Goal: Transaction & Acquisition: Purchase product/service

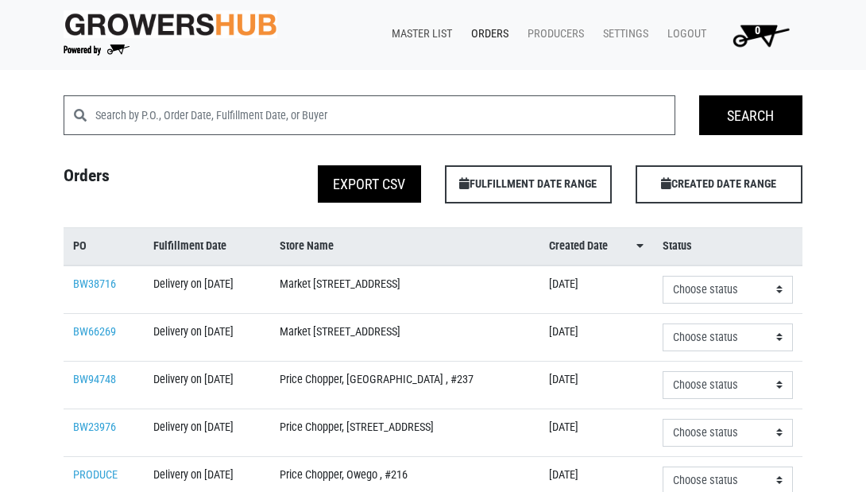
scroll to position [1, 0]
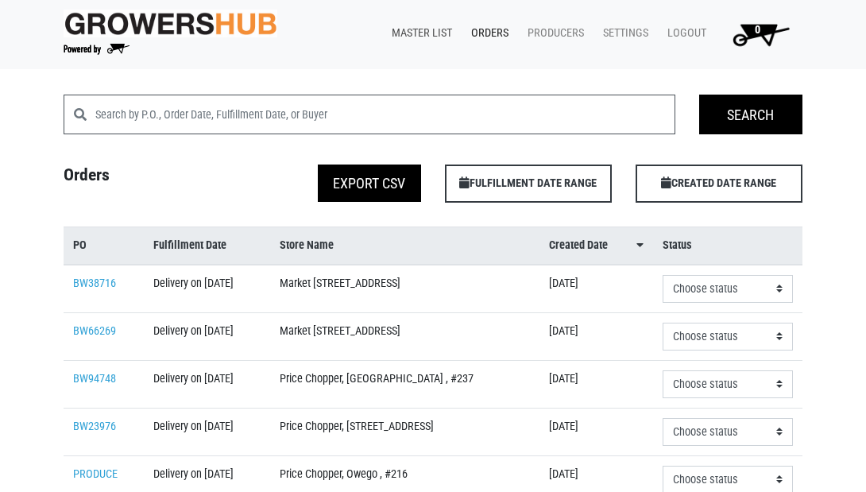
click at [403, 28] on link "Master List" at bounding box center [418, 33] width 79 height 30
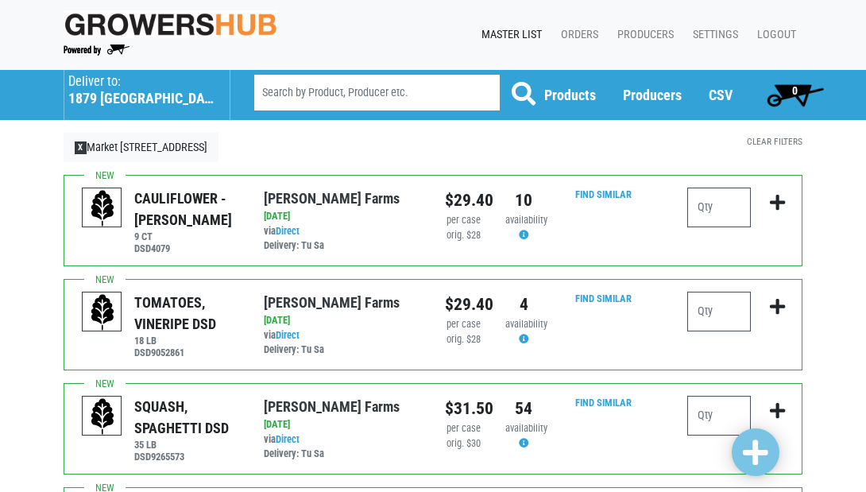
scroll to position [3, 0]
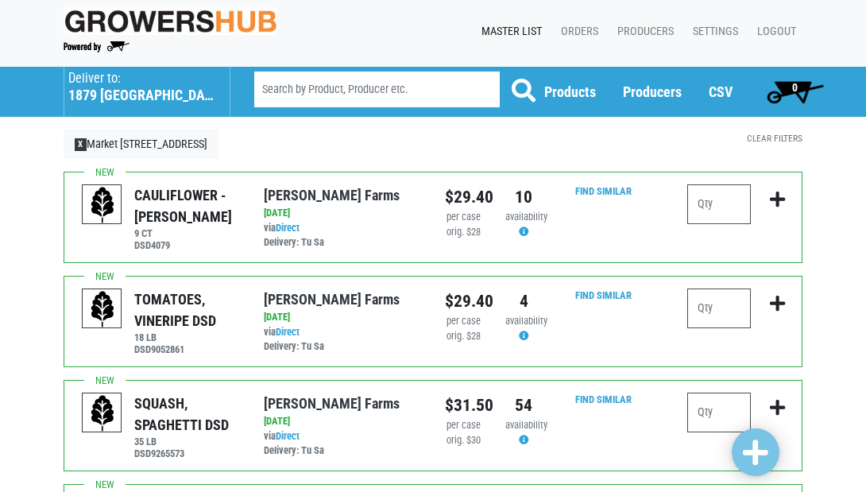
click at [148, 93] on h5 "1879 Altamont Avenue" at bounding box center [140, 95] width 145 height 17
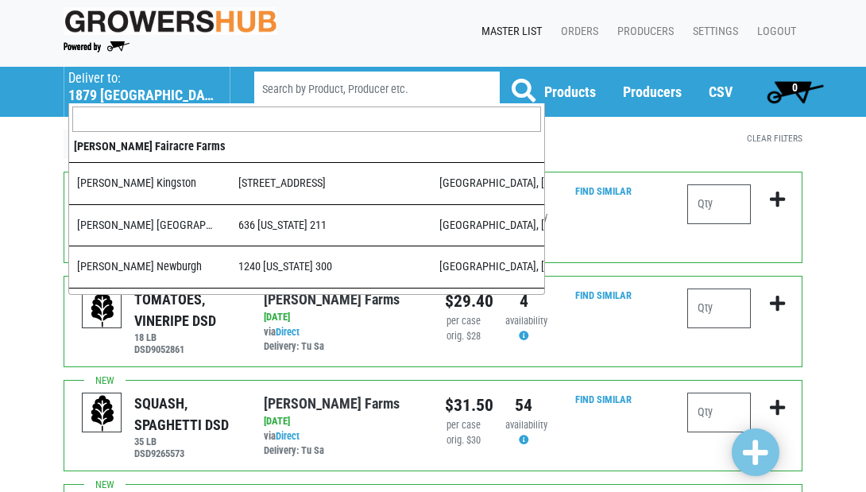
scroll to position [480, 0]
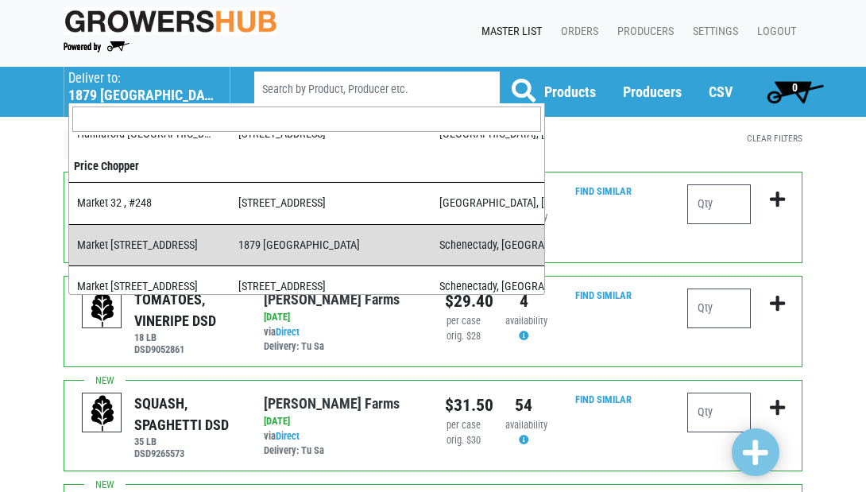
click at [232, 120] on input "search" at bounding box center [306, 118] width 469 height 25
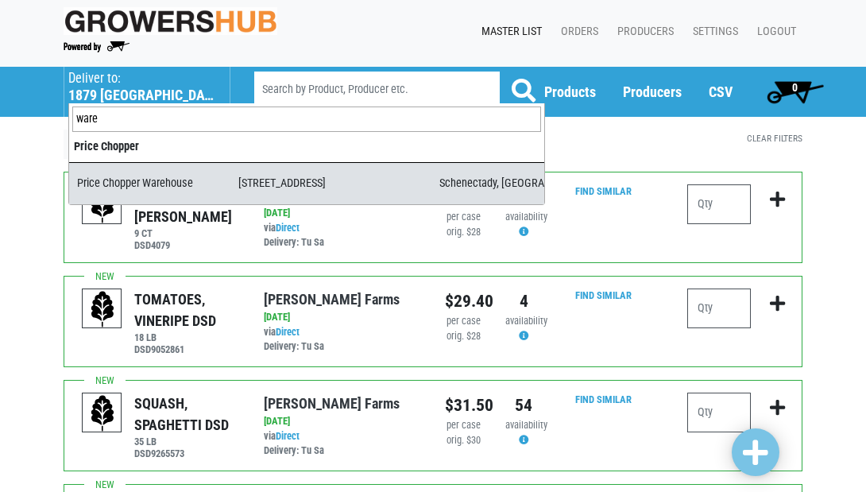
type input "ware"
select select "09c8e42b-1de4-48c1-8f2a-bab80d96e56e"
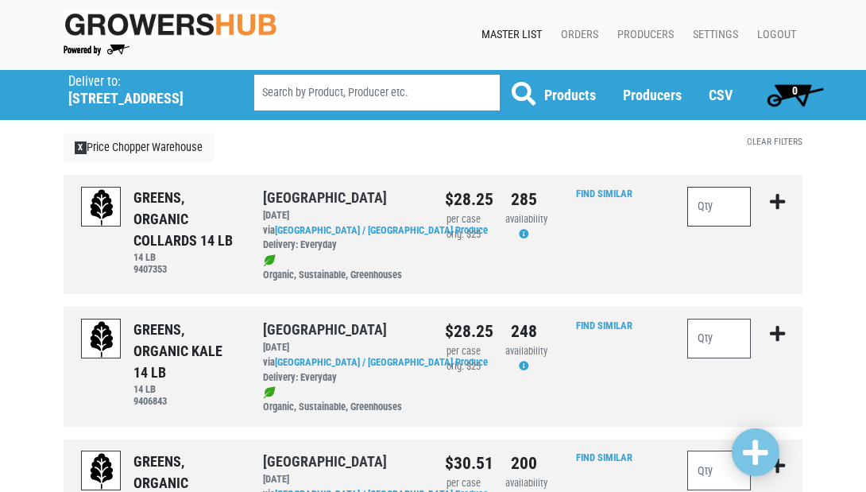
click at [716, 211] on input "number" at bounding box center [719, 207] width 64 height 40
type input "12"
click at [712, 336] on input "number" at bounding box center [719, 338] width 64 height 40
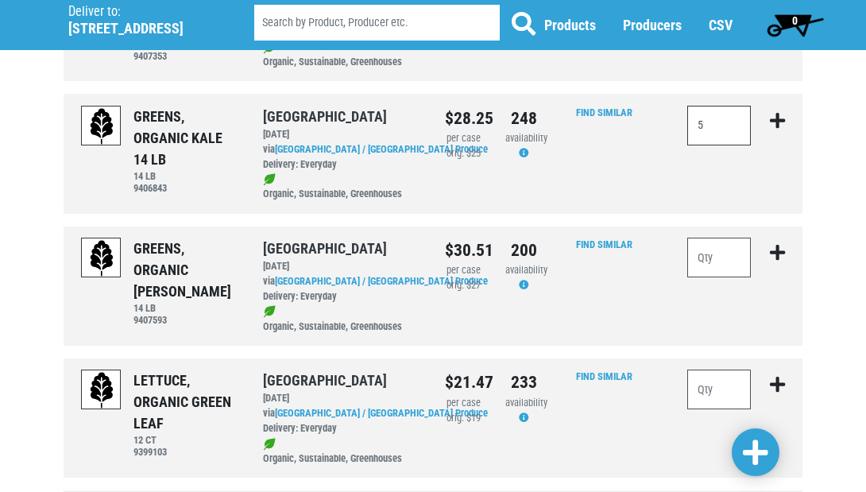
scroll to position [214, 0]
type input "5"
click at [714, 376] on input "number" at bounding box center [719, 389] width 64 height 40
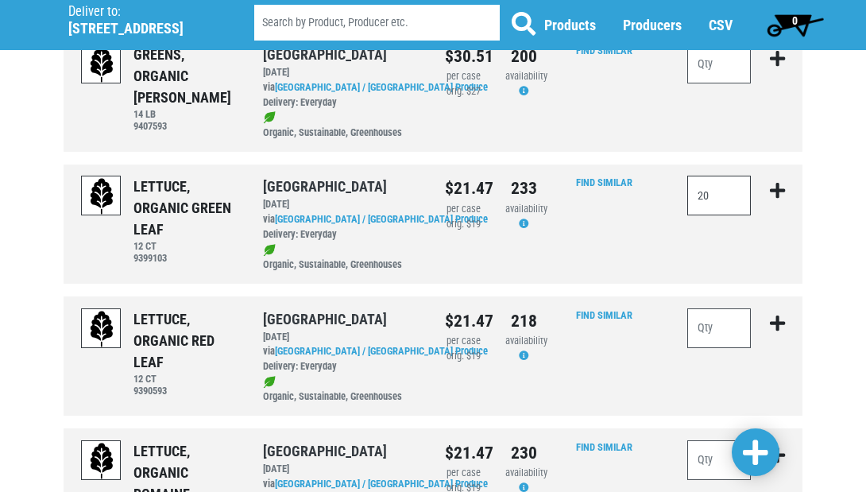
scroll to position [410, 0]
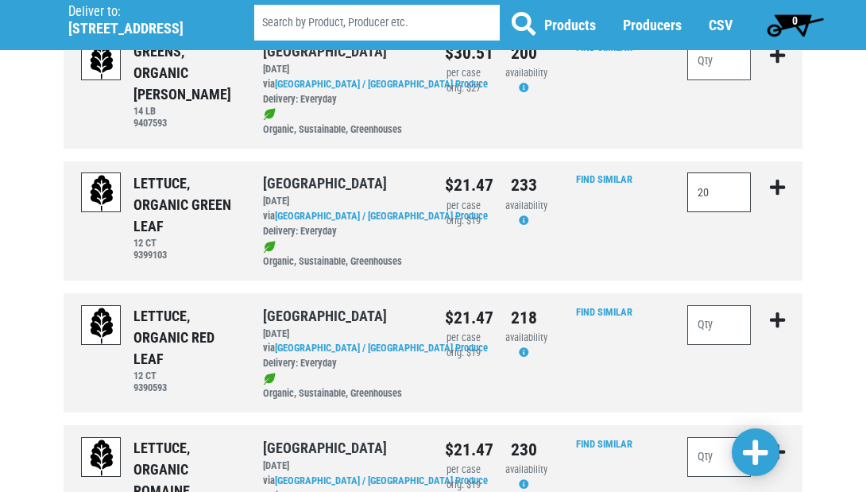
type input "20"
click at [718, 315] on input "number" at bounding box center [719, 325] width 64 height 40
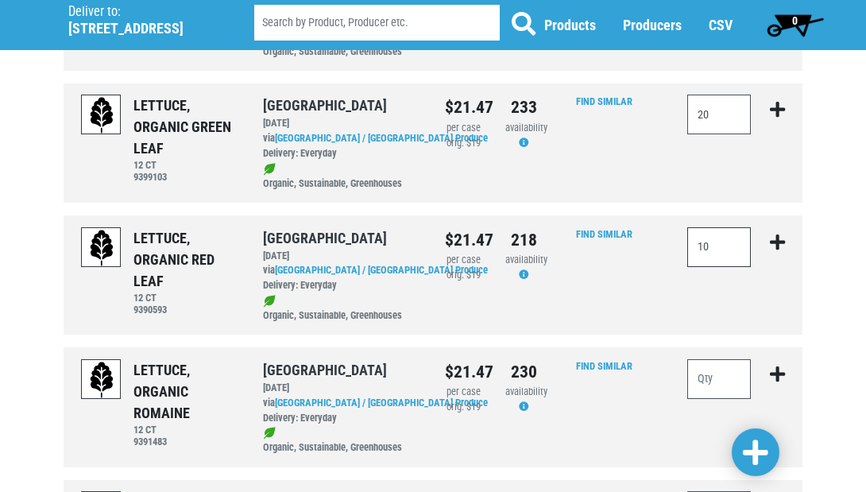
scroll to position [522, 0]
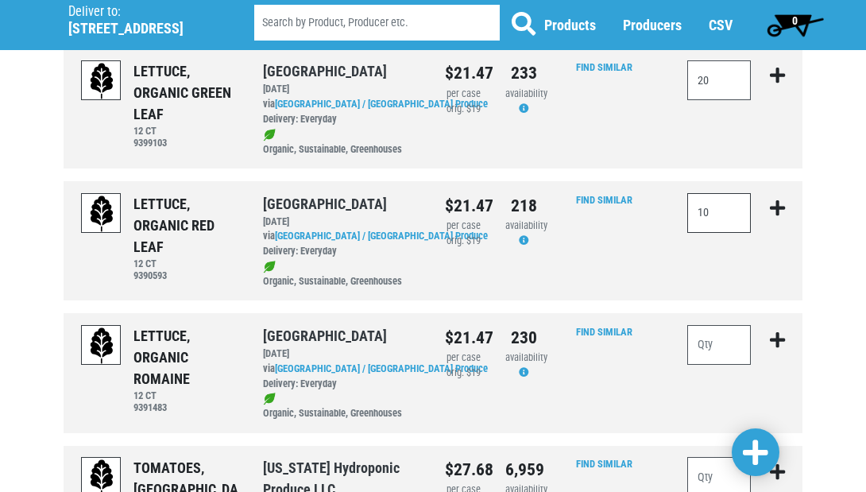
type input "10"
click at [735, 325] on input "number" at bounding box center [719, 345] width 64 height 40
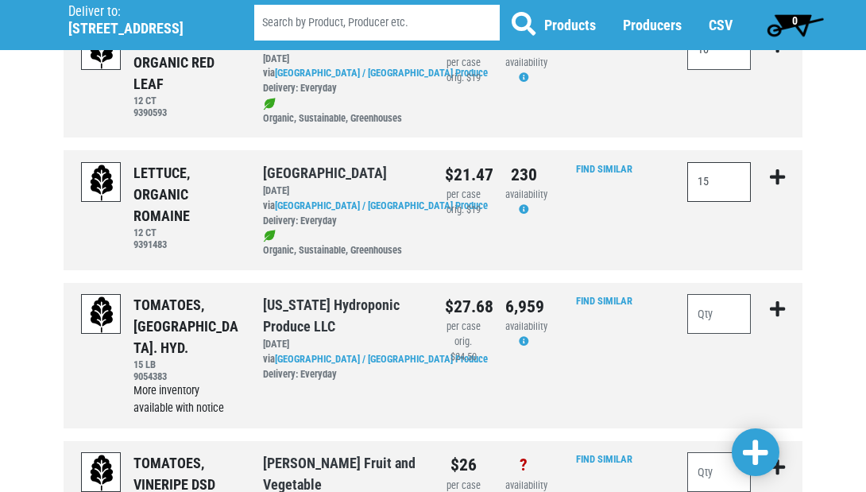
scroll to position [694, 0]
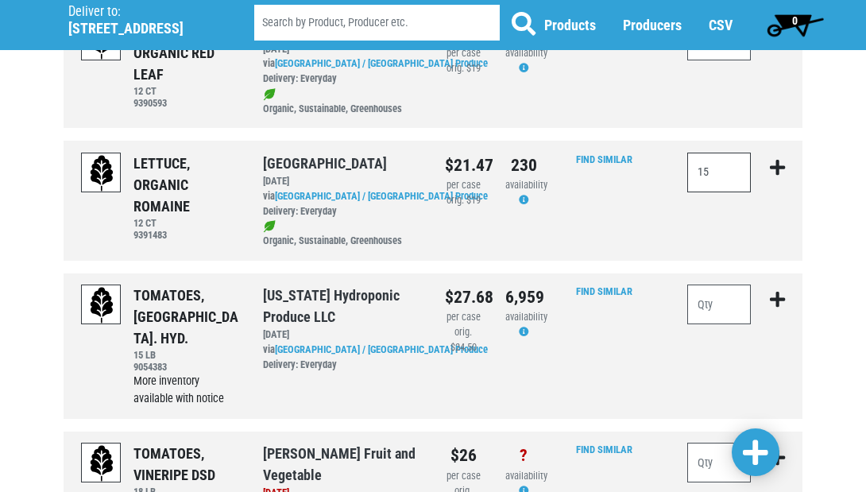
type input "15"
click at [760, 450] on span at bounding box center [755, 452] width 25 height 29
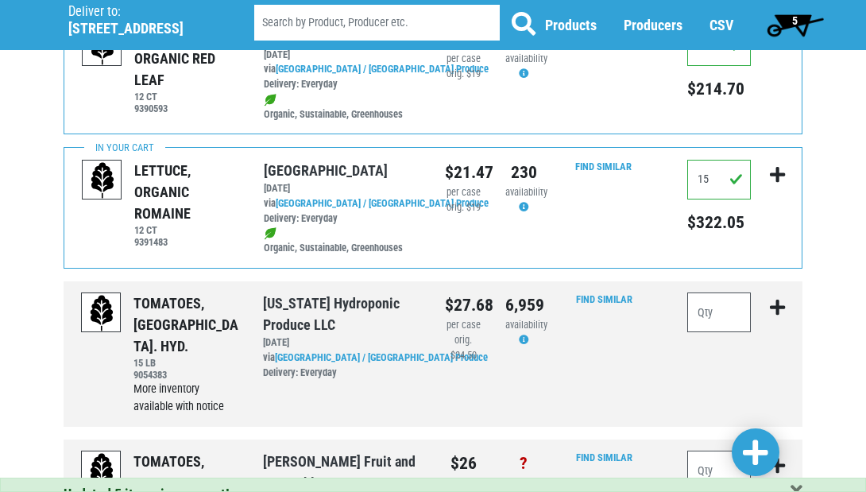
click at [792, 22] on span "5" at bounding box center [795, 20] width 6 height 13
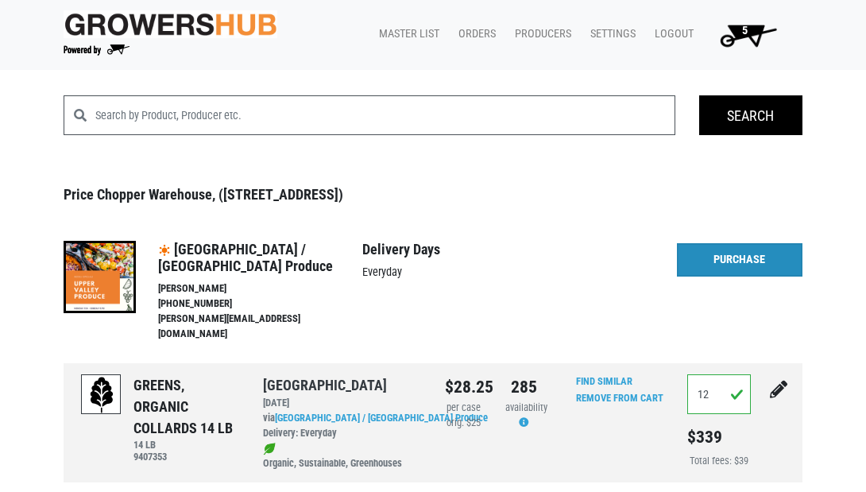
click at [735, 255] on link "Purchase" at bounding box center [739, 259] width 125 height 33
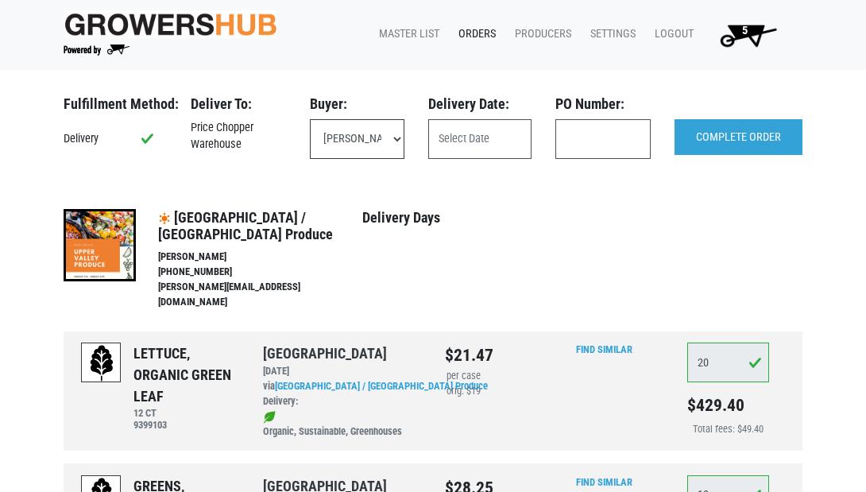
select select "eadb7b86-3440-4ccf-b1a2-9cf7cd704454"
click at [477, 135] on input "text" at bounding box center [479, 139] width 103 height 40
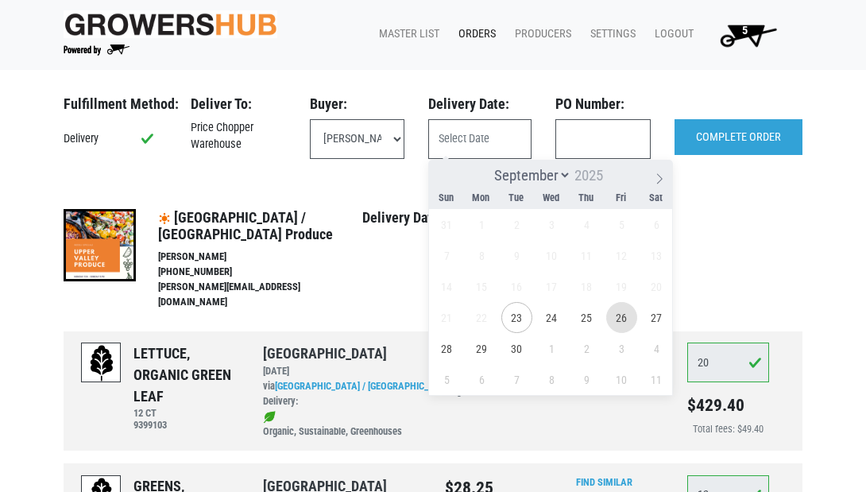
click at [627, 321] on span "26" at bounding box center [621, 317] width 31 height 31
type input "2025-09-26"
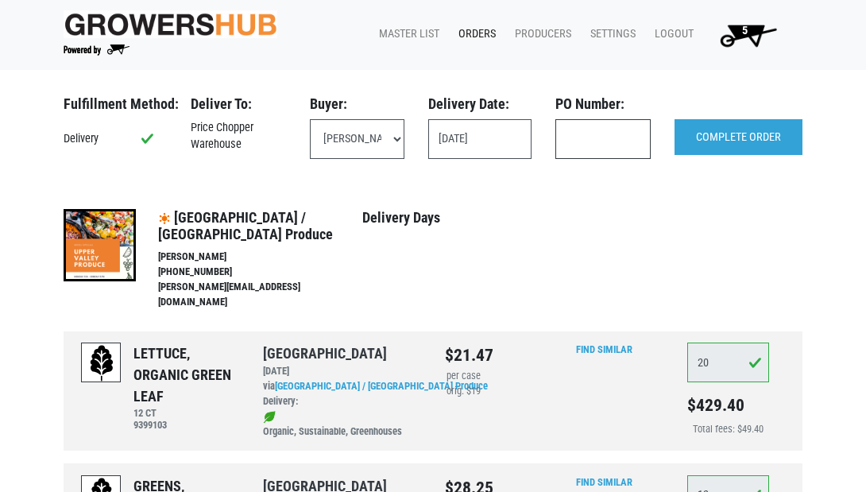
click at [587, 137] on input "text" at bounding box center [602, 139] width 95 height 40
type input "122010"
click at [752, 145] on input "COMPLETE ORDER" at bounding box center [738, 137] width 128 height 37
